Goal: Find specific page/section: Find specific page/section

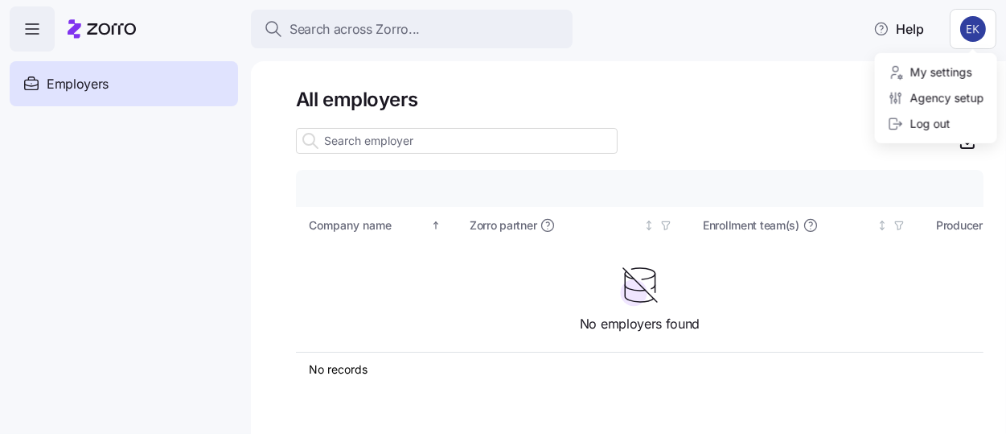
click at [963, 30] on html "Search across Zorro... Help Employers Demo employers Prospects Demo prospects A…" at bounding box center [503, 212] width 1006 height 424
click at [931, 106] on div "Agency setup" at bounding box center [936, 98] width 97 height 18
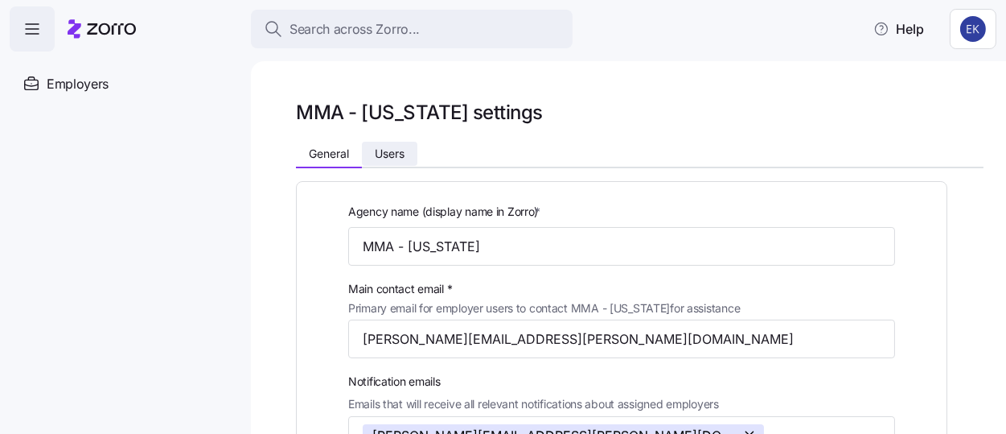
click at [416, 154] on button "Users" at bounding box center [389, 154] width 55 height 24
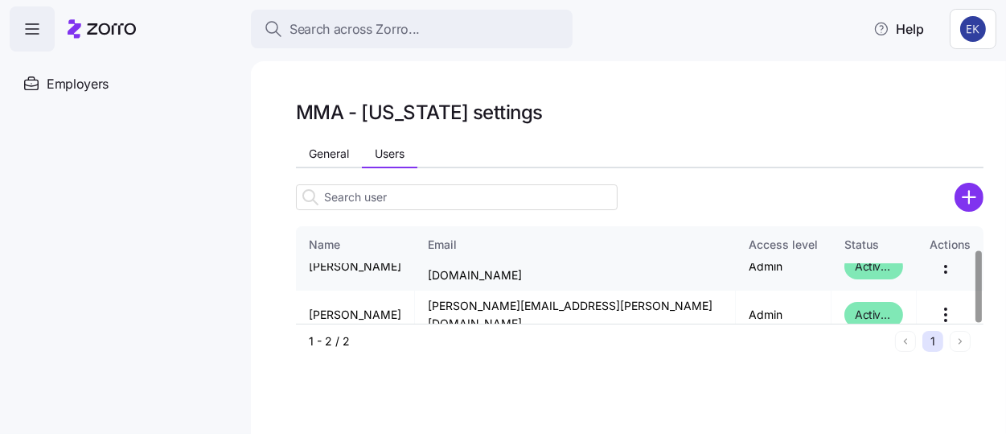
scroll to position [30, 0]
